Goal: Information Seeking & Learning: Learn about a topic

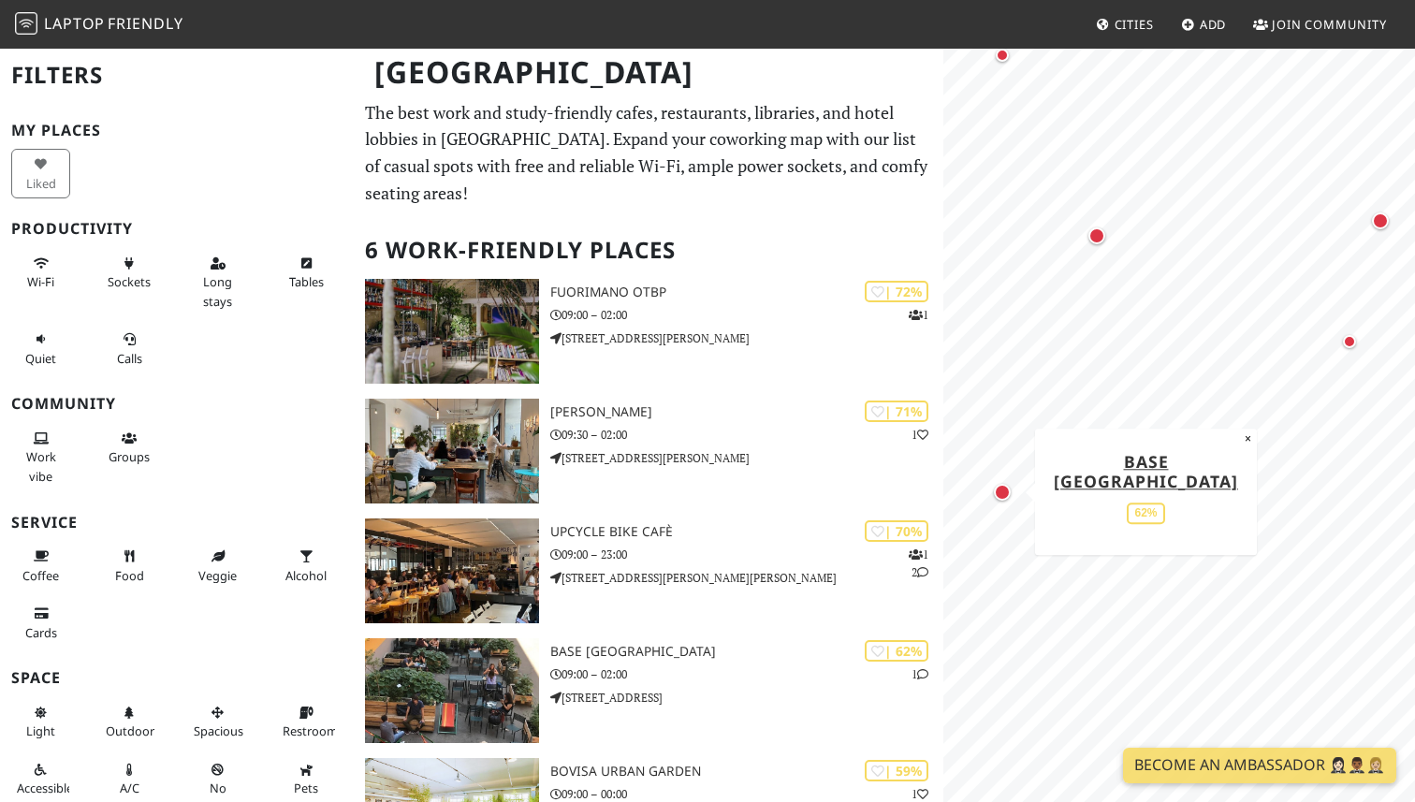
click at [1004, 491] on div "Map marker" at bounding box center [1002, 492] width 17 height 17
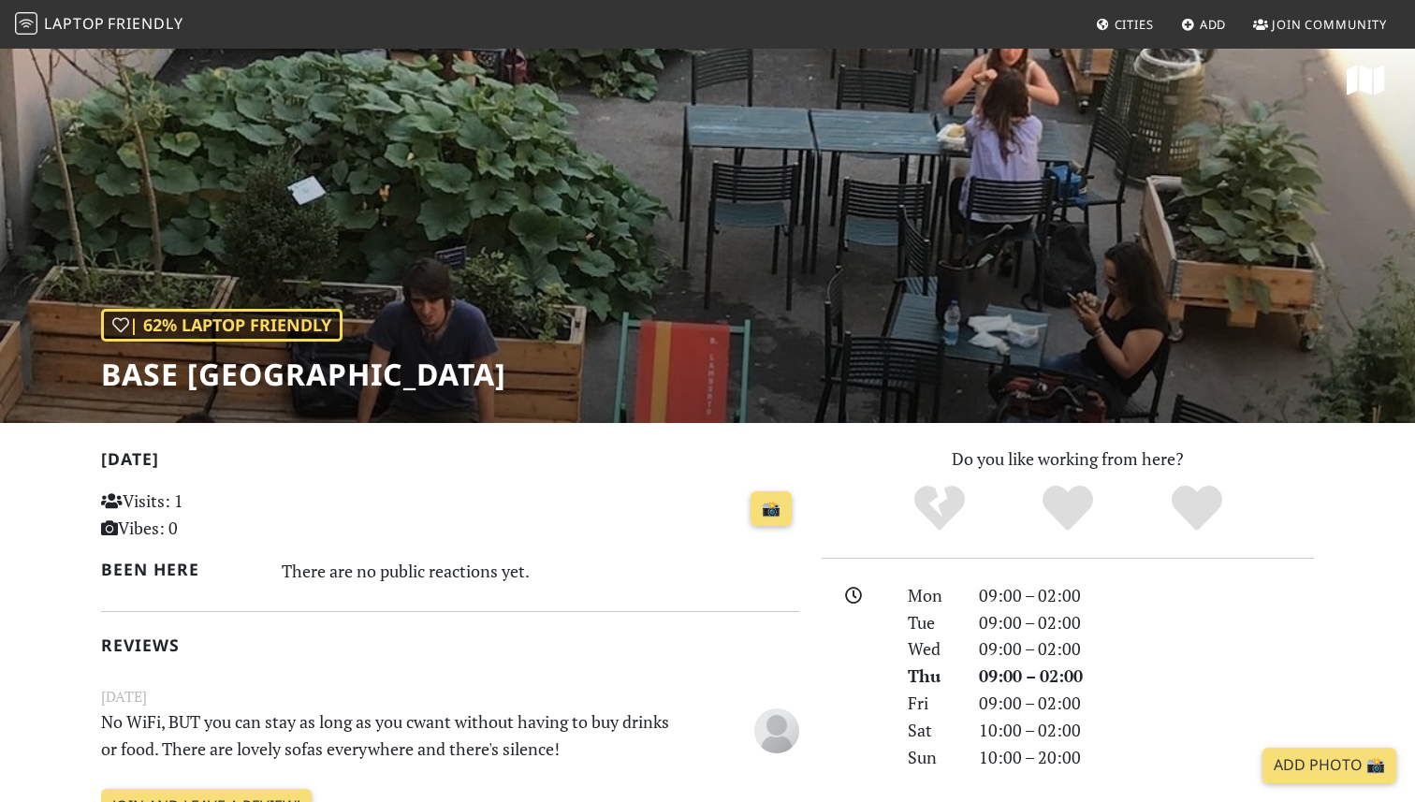
scroll to position [54, 0]
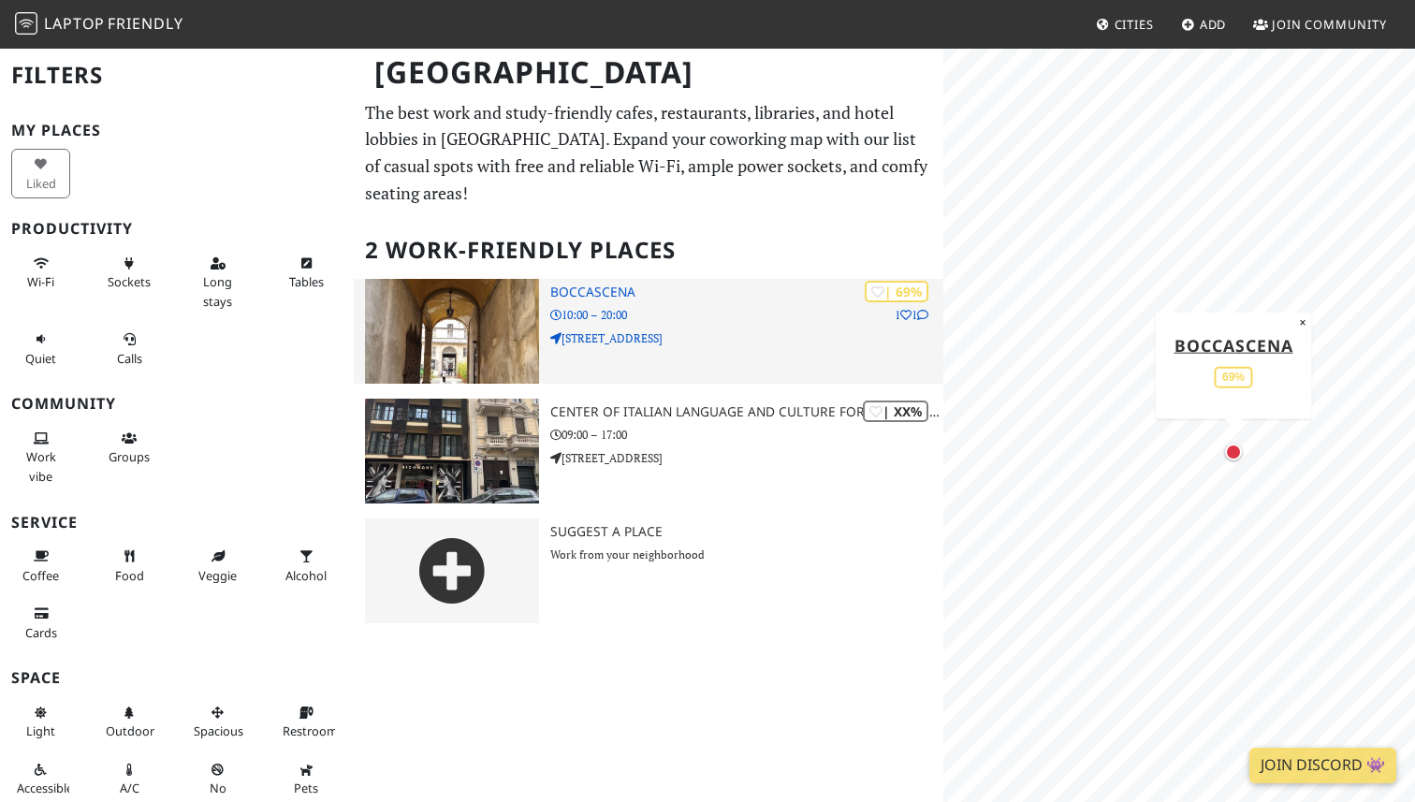
click at [782, 329] on p "Corso Magenta, 24" at bounding box center [746, 338] width 393 height 18
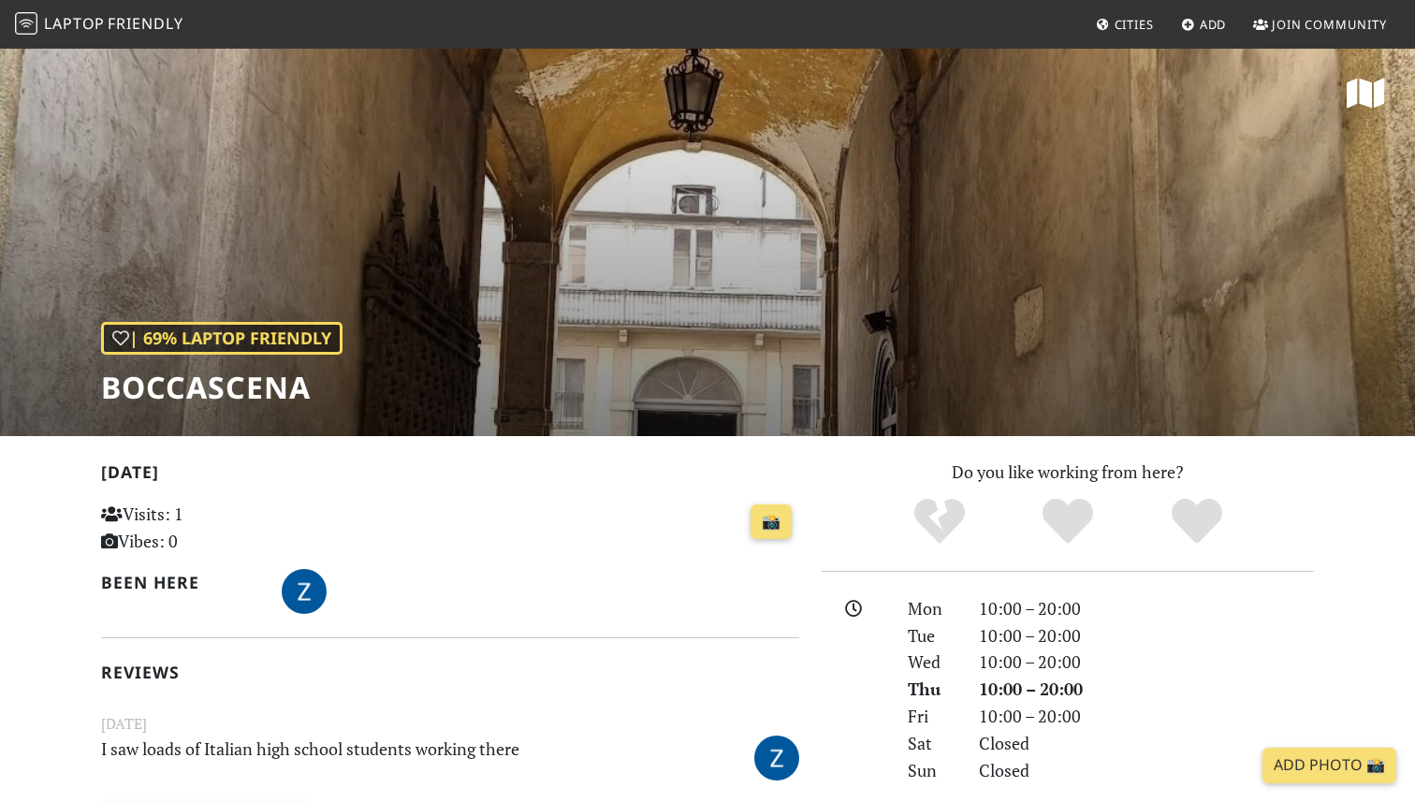
click at [782, 314] on div "| 69% Laptop Friendly Boccascena" at bounding box center [707, 241] width 1415 height 389
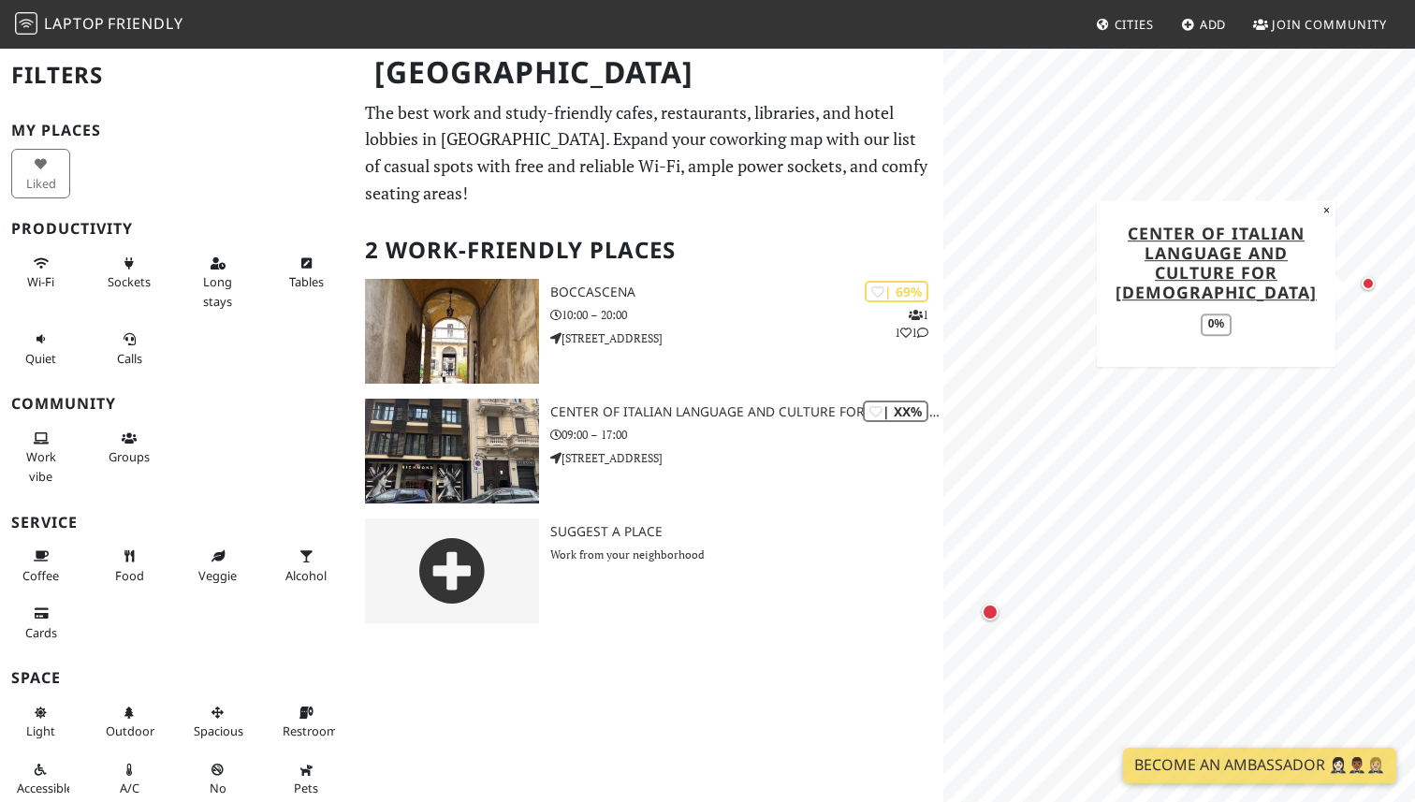
click at [1367, 282] on div "Map marker" at bounding box center [1367, 283] width 13 height 13
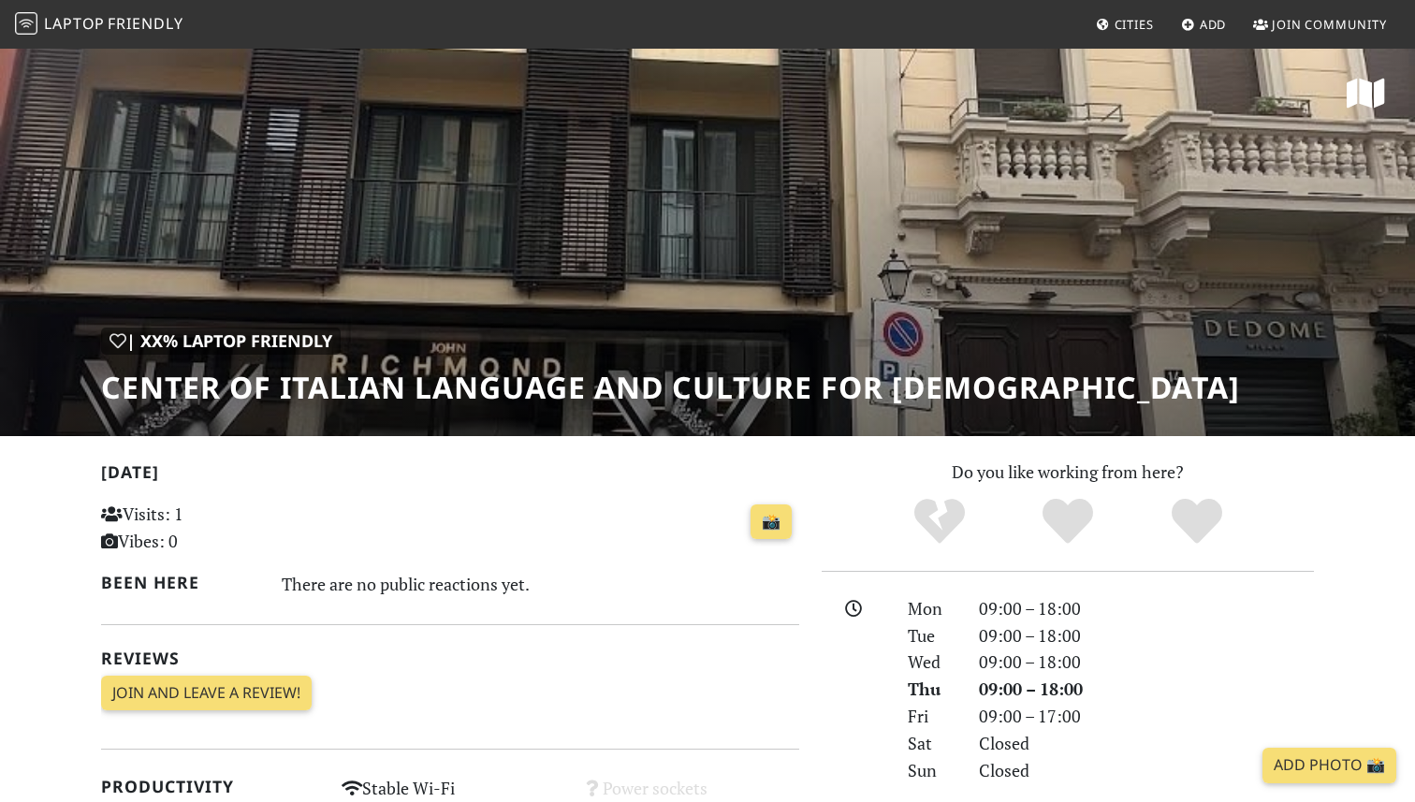
click at [910, 182] on div "| XX% Laptop Friendly Center Of Italian Language And Culture for [DEMOGRAPHIC_D…" at bounding box center [707, 241] width 1415 height 389
